Goal: Task Accomplishment & Management: Complete application form

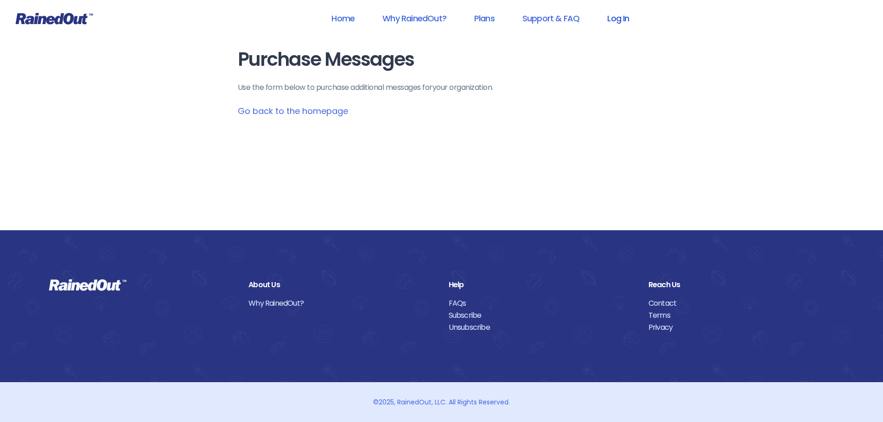
click at [621, 21] on link "Log In" at bounding box center [618, 18] width 46 height 21
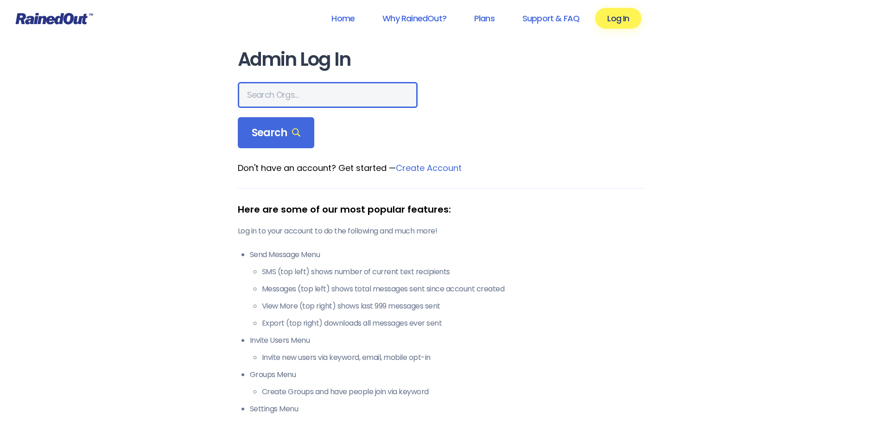
click at [282, 91] on input "text" at bounding box center [328, 95] width 180 height 26
type input "The [GEOGRAPHIC_DATA]"
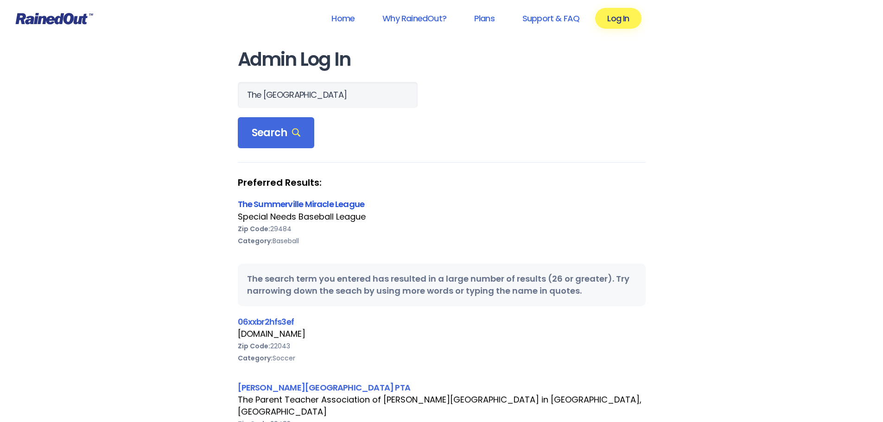
click at [295, 203] on link "The Summerville Miracle League" at bounding box center [301, 204] width 127 height 12
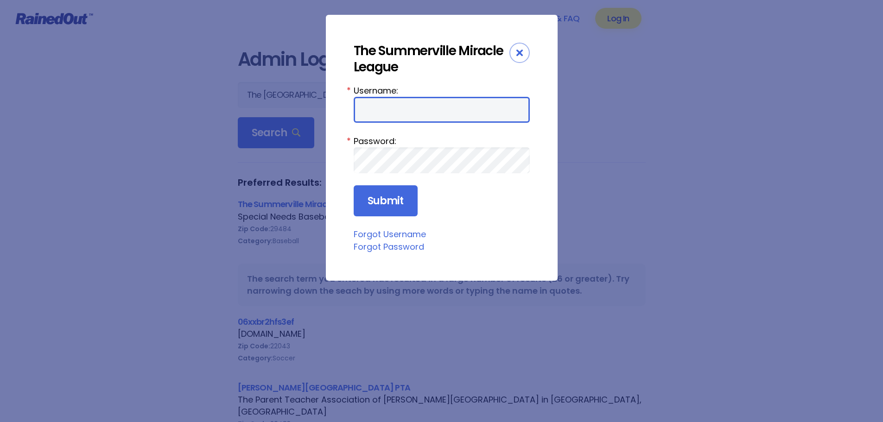
click at [403, 110] on input "Username:" at bounding box center [442, 110] width 176 height 26
type input "SMLBASEBALL"
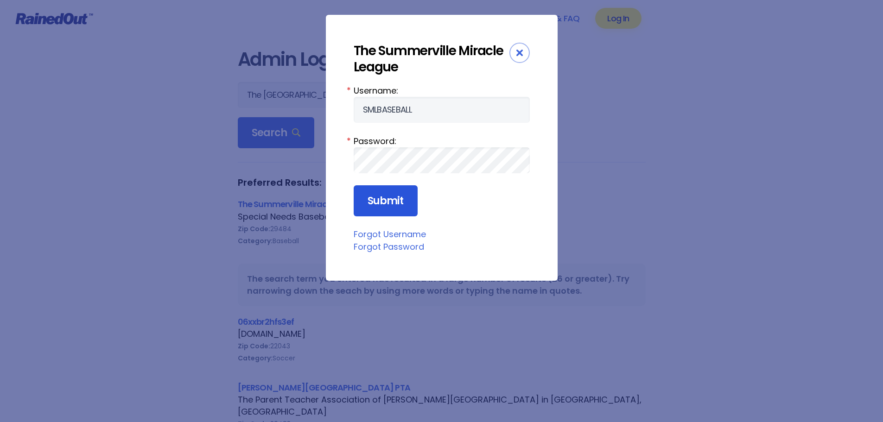
click at [368, 199] on input "Submit" at bounding box center [386, 201] width 64 height 32
